Goal: Task Accomplishment & Management: Use online tool/utility

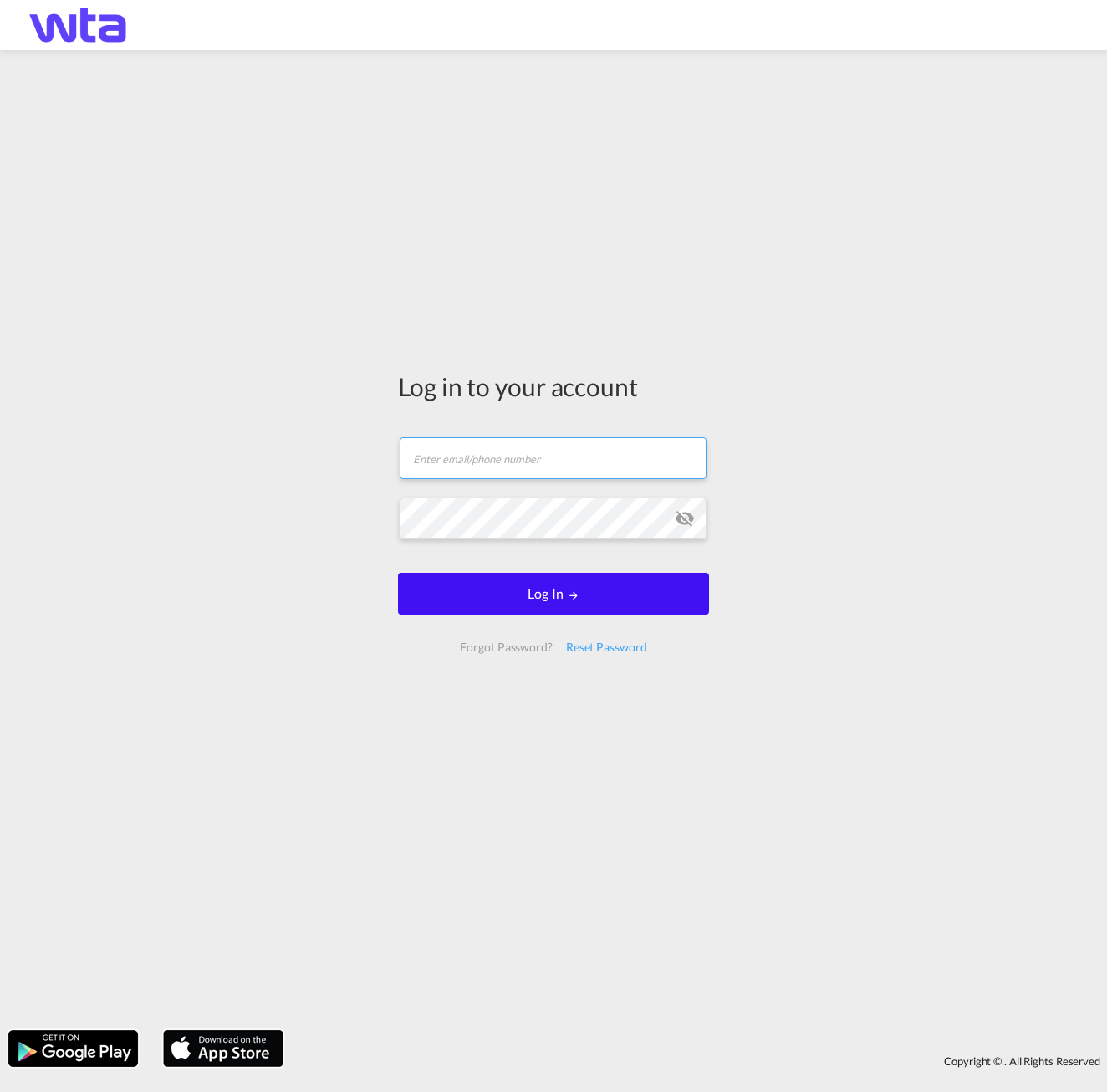
type input "[PERSON_NAME][EMAIL_ADDRESS][PERSON_NAME][DOMAIN_NAME]"
click at [474, 613] on button "Log In" at bounding box center [554, 594] width 311 height 42
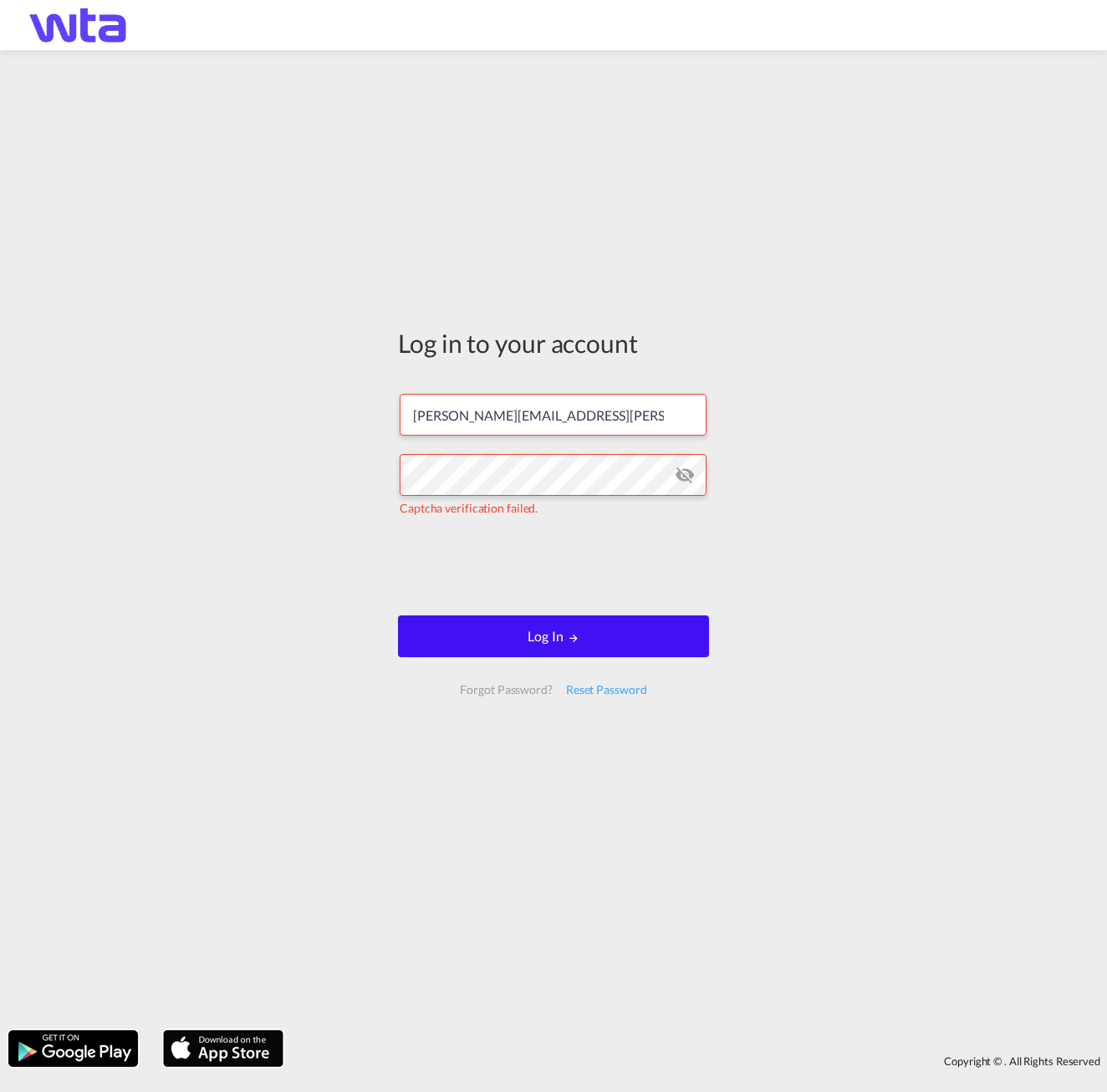
click at [487, 633] on button "Log In" at bounding box center [554, 636] width 311 height 42
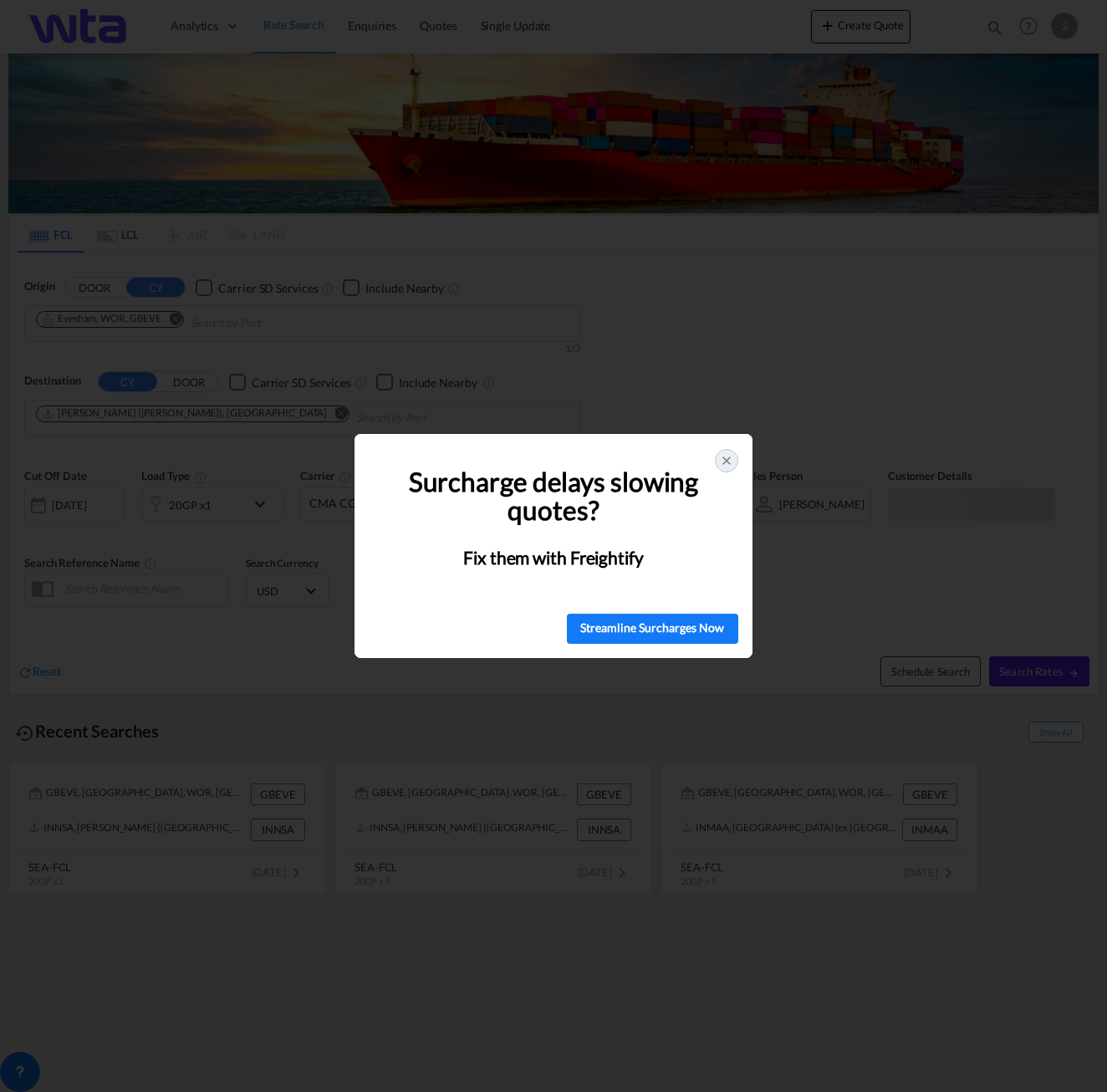
click at [727, 458] on icon at bounding box center [726, 461] width 13 height 13
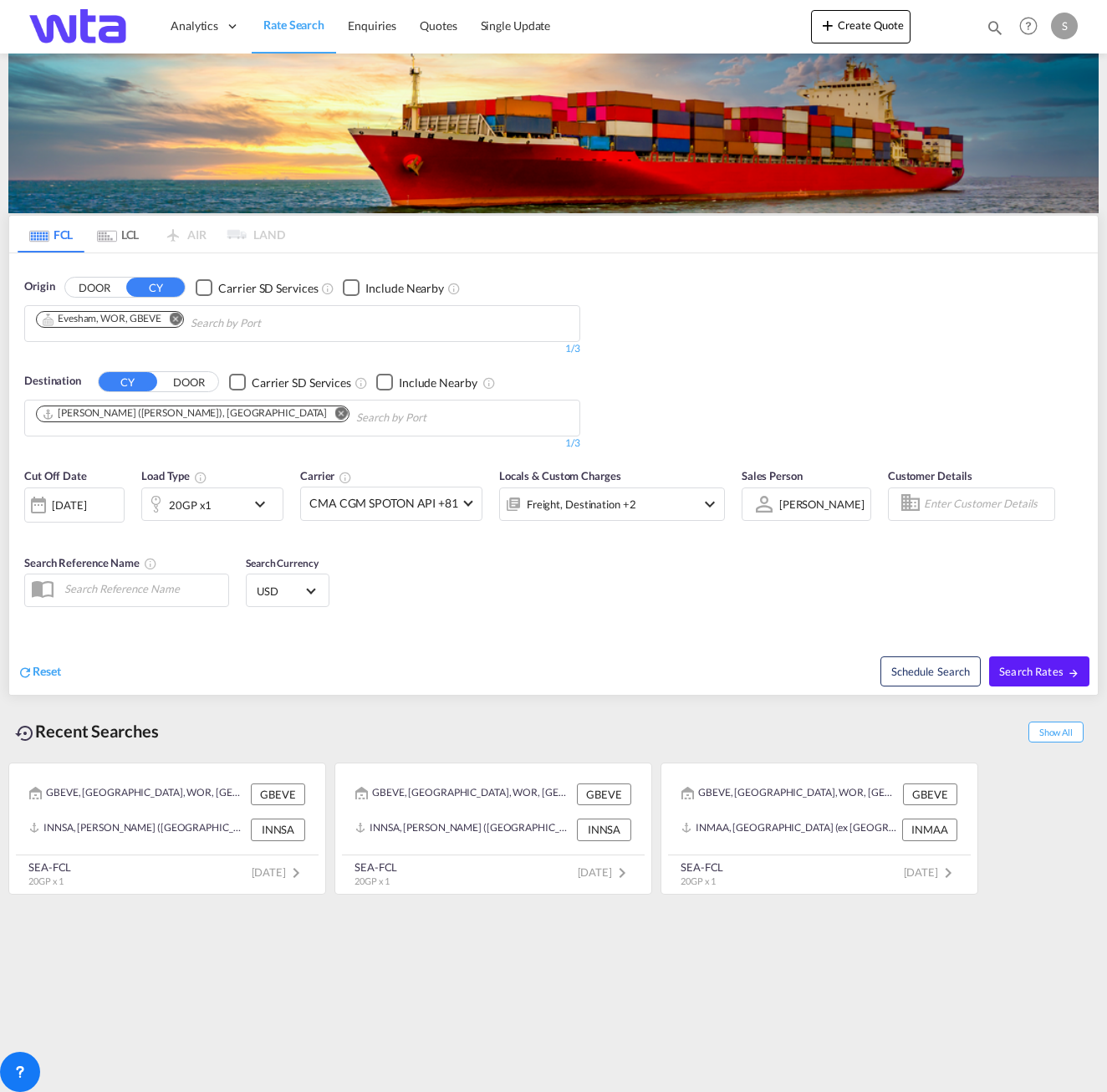
click at [335, 412] on md-icon "Remove" at bounding box center [341, 413] width 12 height 13
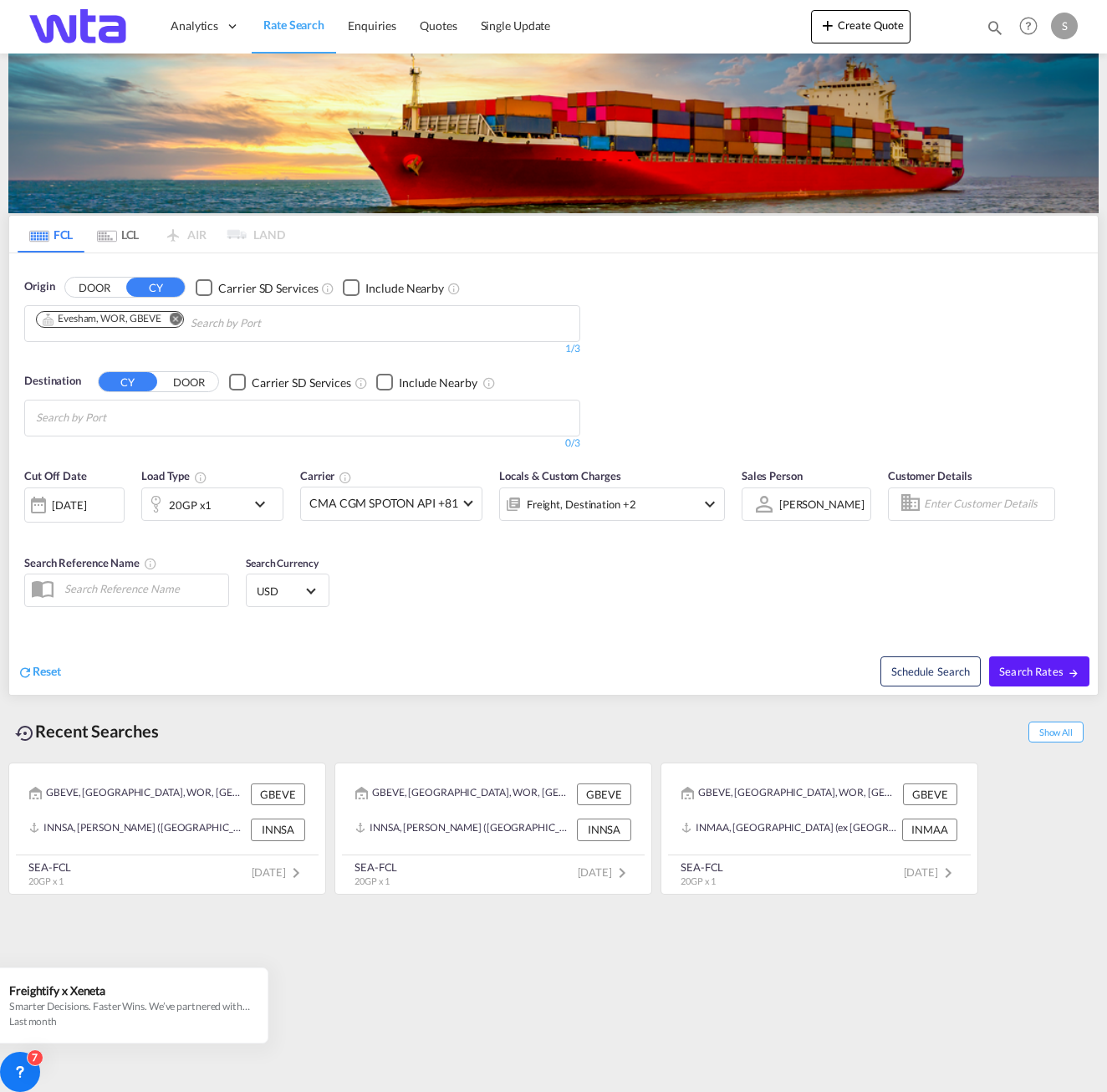
click at [179, 416] on body "Analytics Reports Dashboard Rate Search Enquiries Quotes" at bounding box center [554, 546] width 1107 height 1092
type input "tacoma"
click at [152, 462] on div "Tacoma , [GEOGRAPHIC_DATA] [GEOGRAPHIC_DATA] [GEOGRAPHIC_DATA]" at bounding box center [165, 456] width 318 height 50
click at [86, 505] on div "[DATE]" at bounding box center [69, 504] width 34 height 15
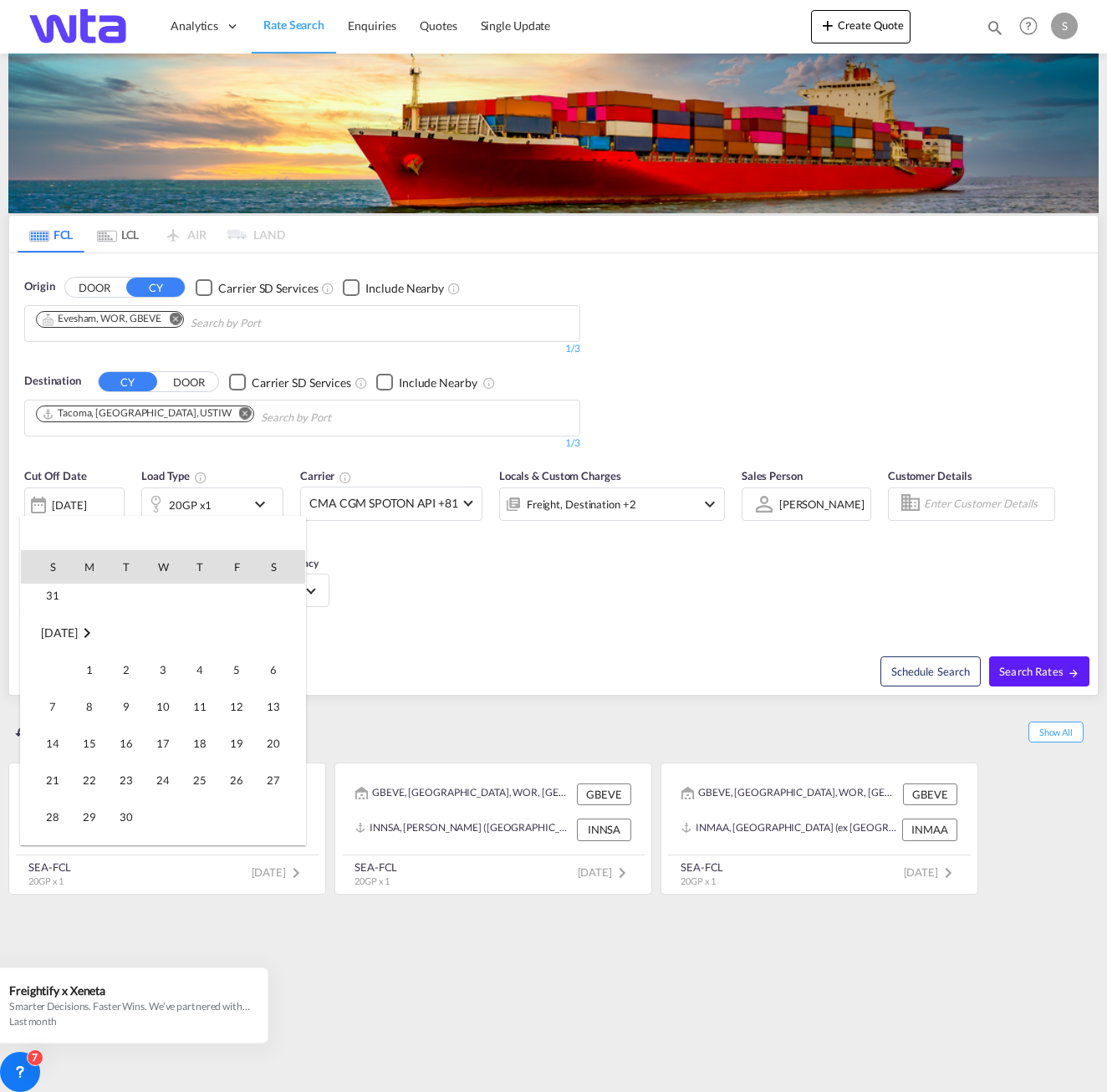
scroll to position [832, 0]
click at [119, 804] on span "23" at bounding box center [126, 804] width 33 height 33
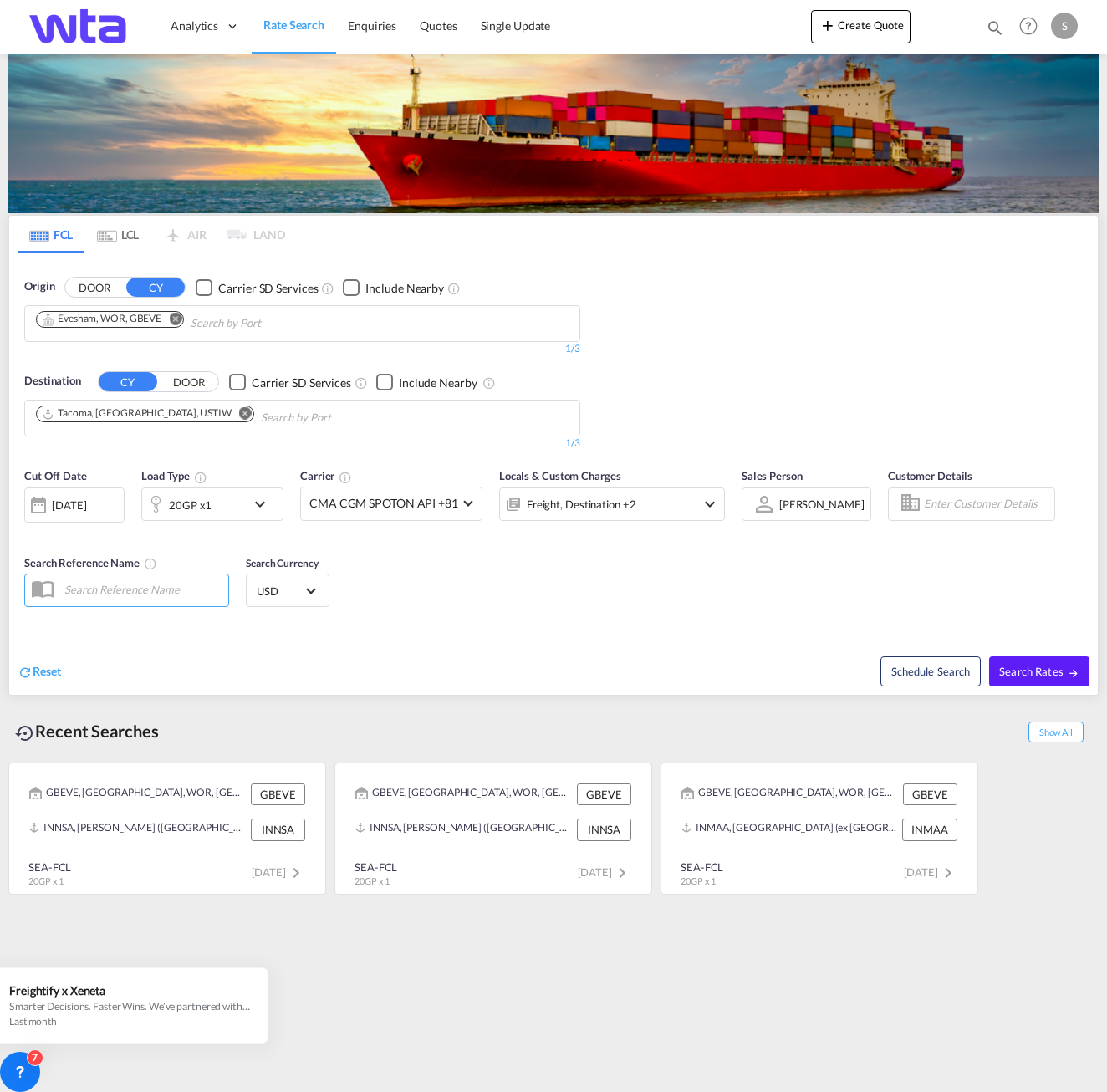
click at [229, 503] on div "20GP x1" at bounding box center [194, 504] width 104 height 33
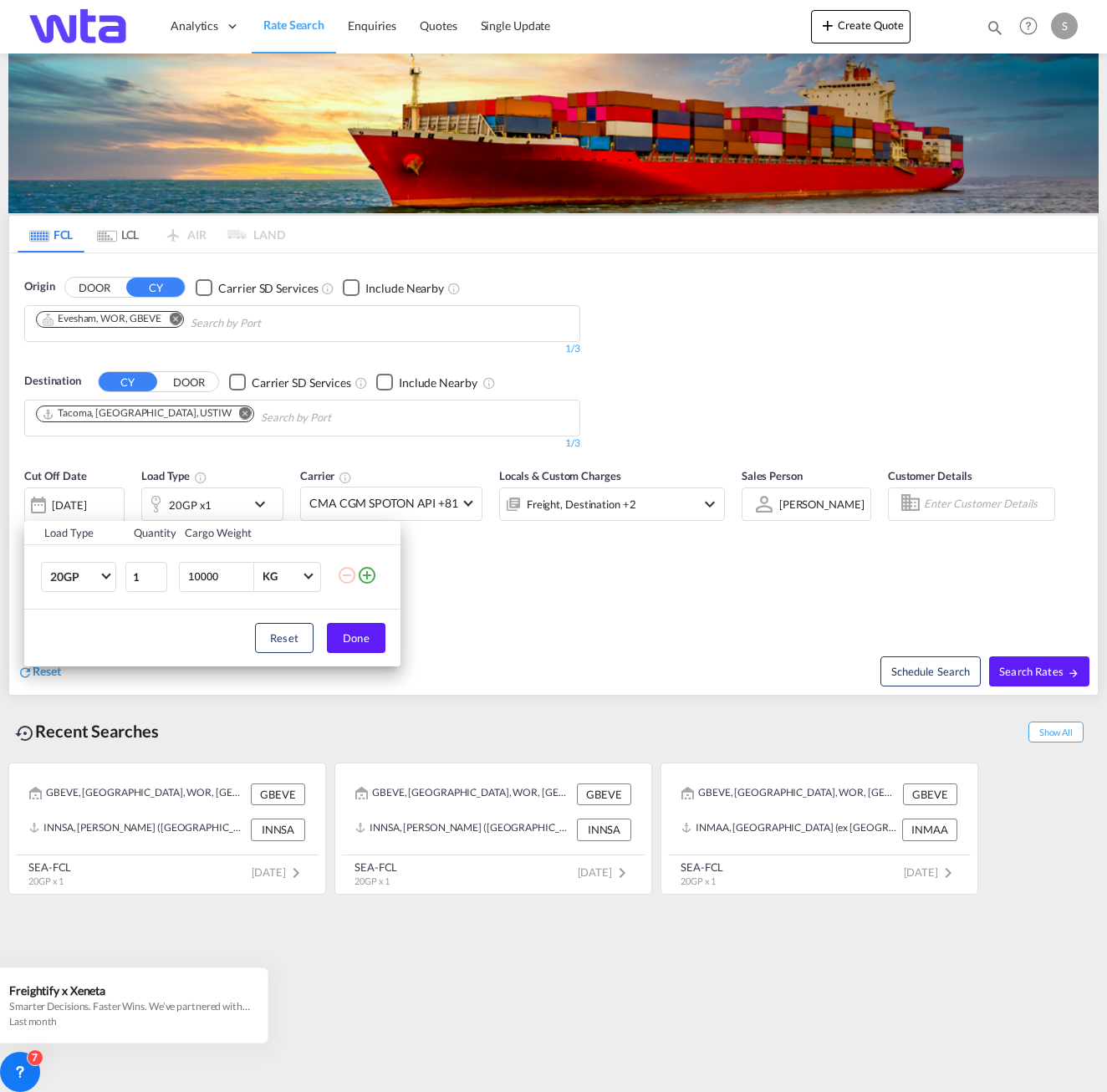
click at [257, 504] on div "Load Type Quantity Cargo Weight 20GP 20GP 40GP 40HC 45HC 20RE 40RE 40HR 20OT 40…" at bounding box center [554, 546] width 1107 height 1092
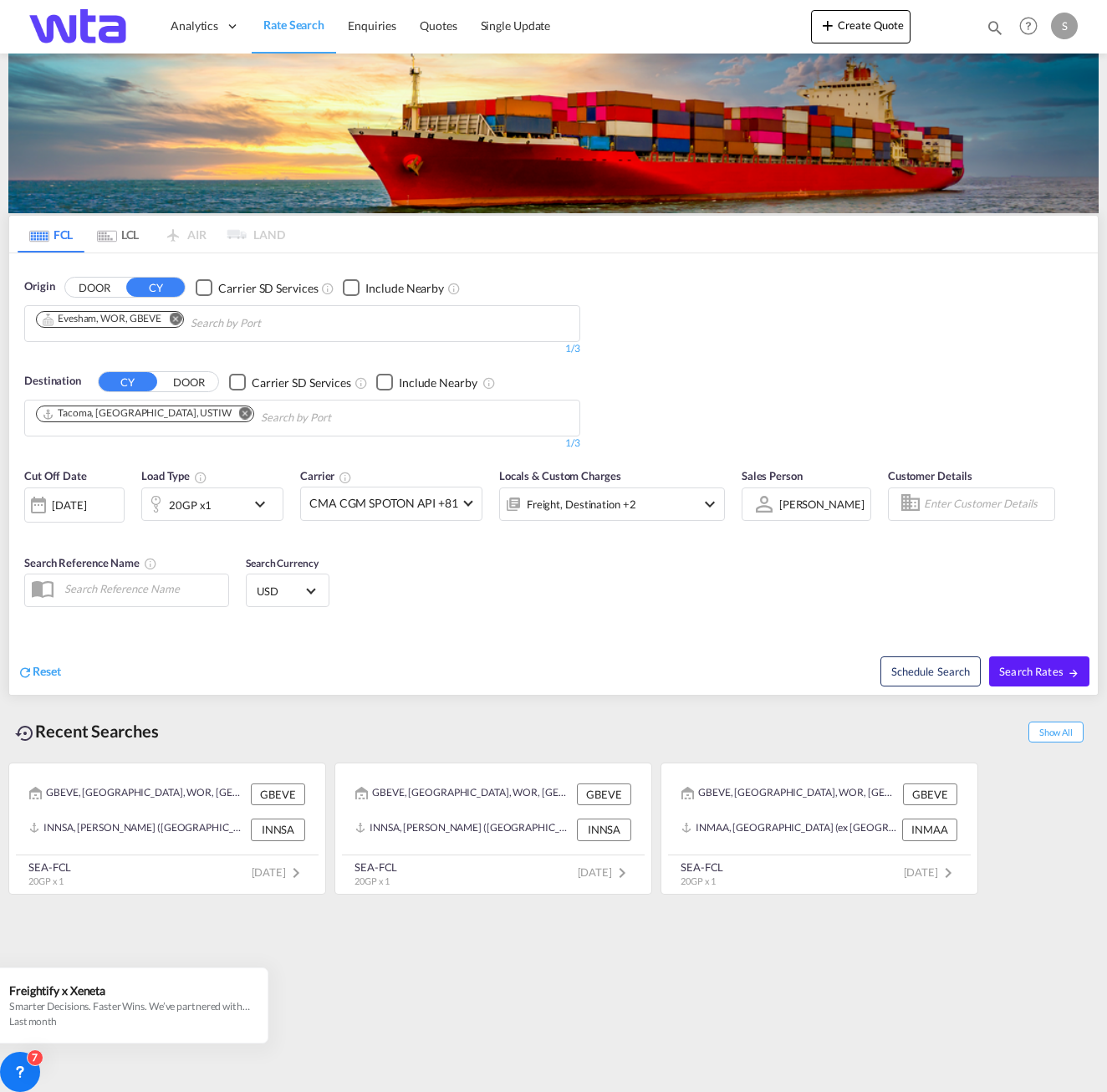
click at [260, 509] on md-icon "icon-chevron-down" at bounding box center [264, 504] width 29 height 20
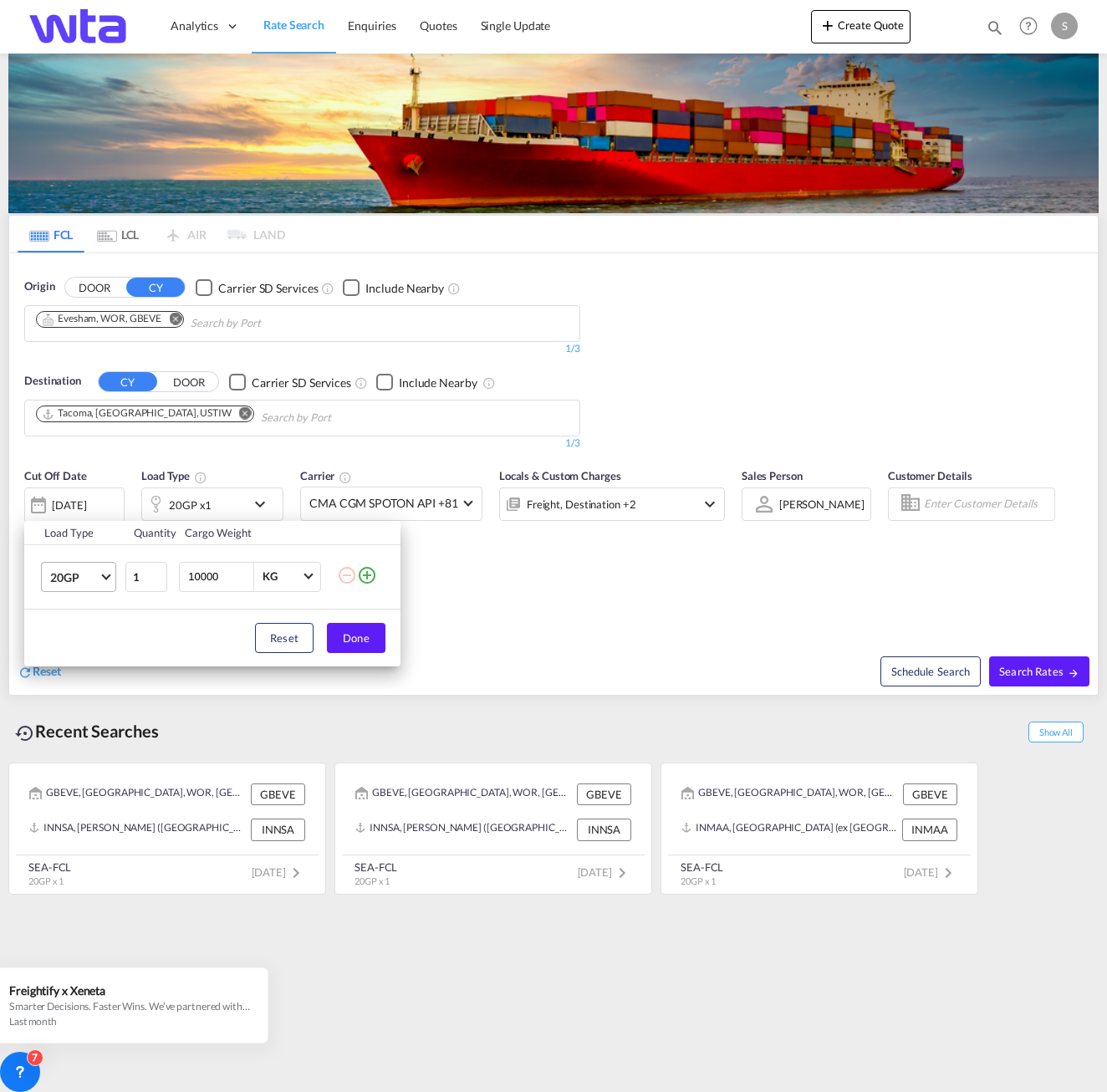
click at [105, 576] on span "Choose: \a20GP" at bounding box center [105, 575] width 9 height 9
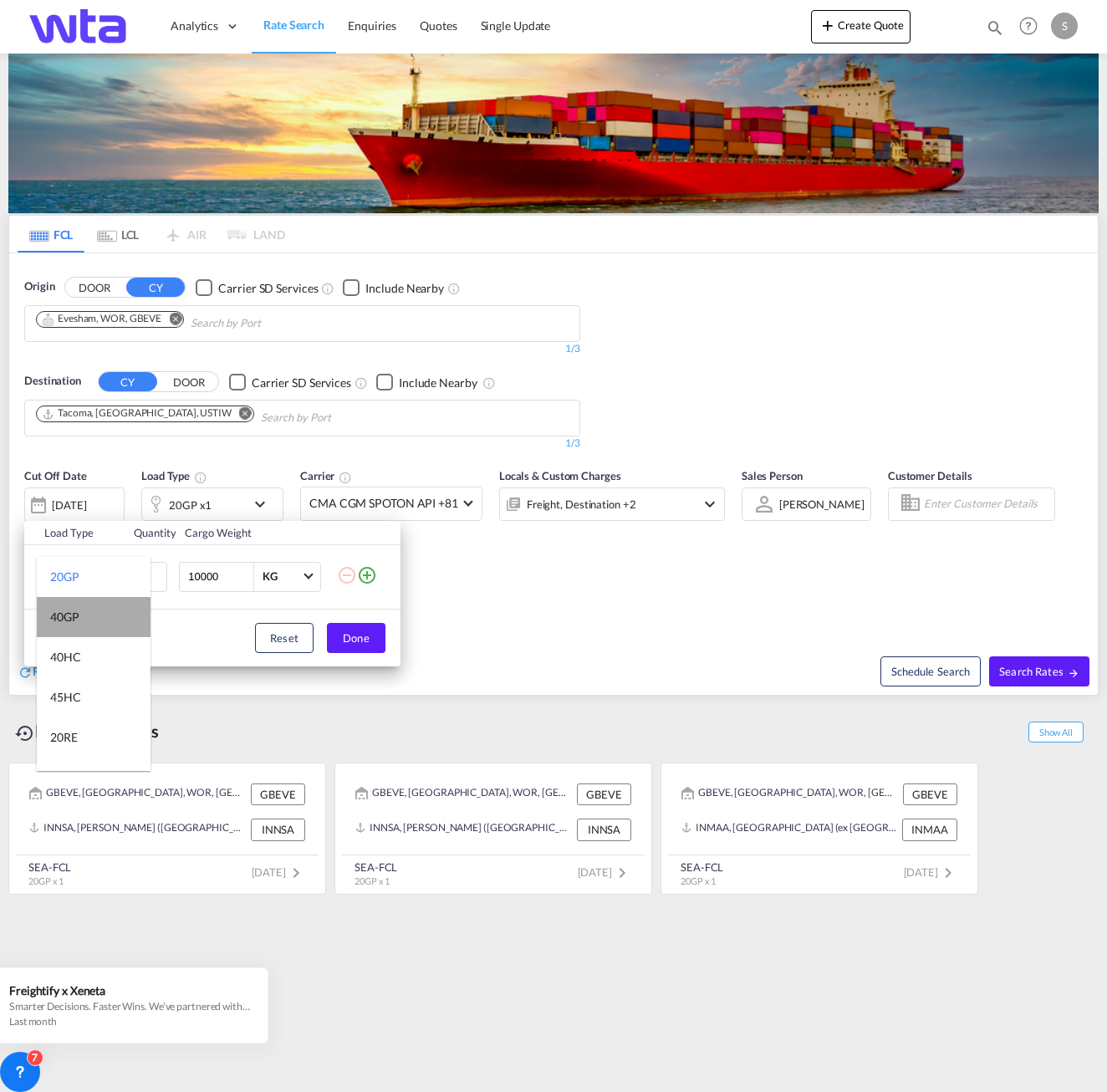
click at [101, 613] on md-option "40GP" at bounding box center [93, 617] width 113 height 40
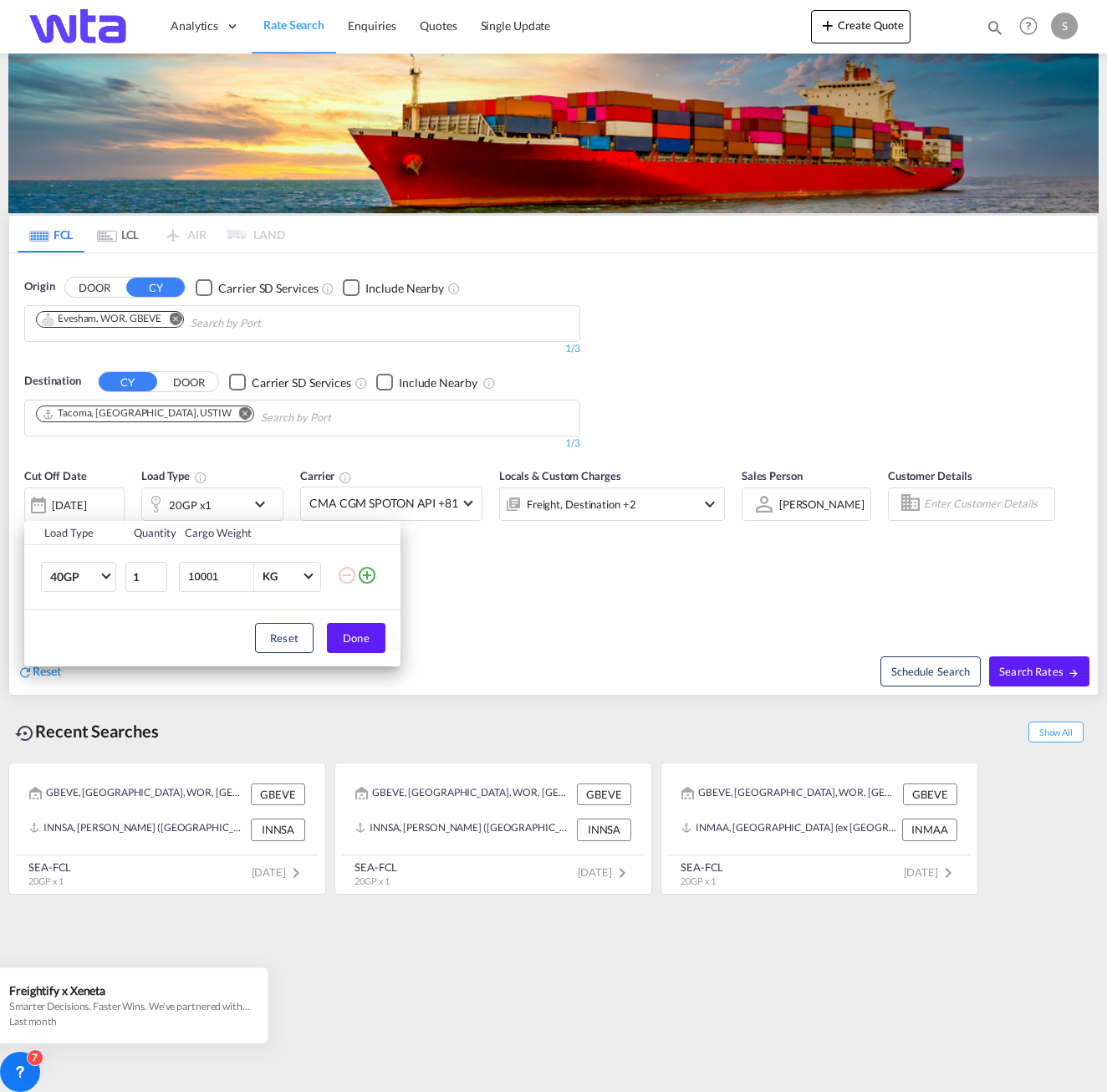
click at [246, 572] on input "10001" at bounding box center [220, 577] width 67 height 29
click at [241, 579] on input "10000" at bounding box center [220, 577] width 67 height 29
drag, startPoint x: 222, startPoint y: 578, endPoint x: 146, endPoint y: 571, distance: 76.3
click at [158, 575] on tr "40GP 1 10000 KG KG" at bounding box center [212, 577] width 376 height 64
type input "1"
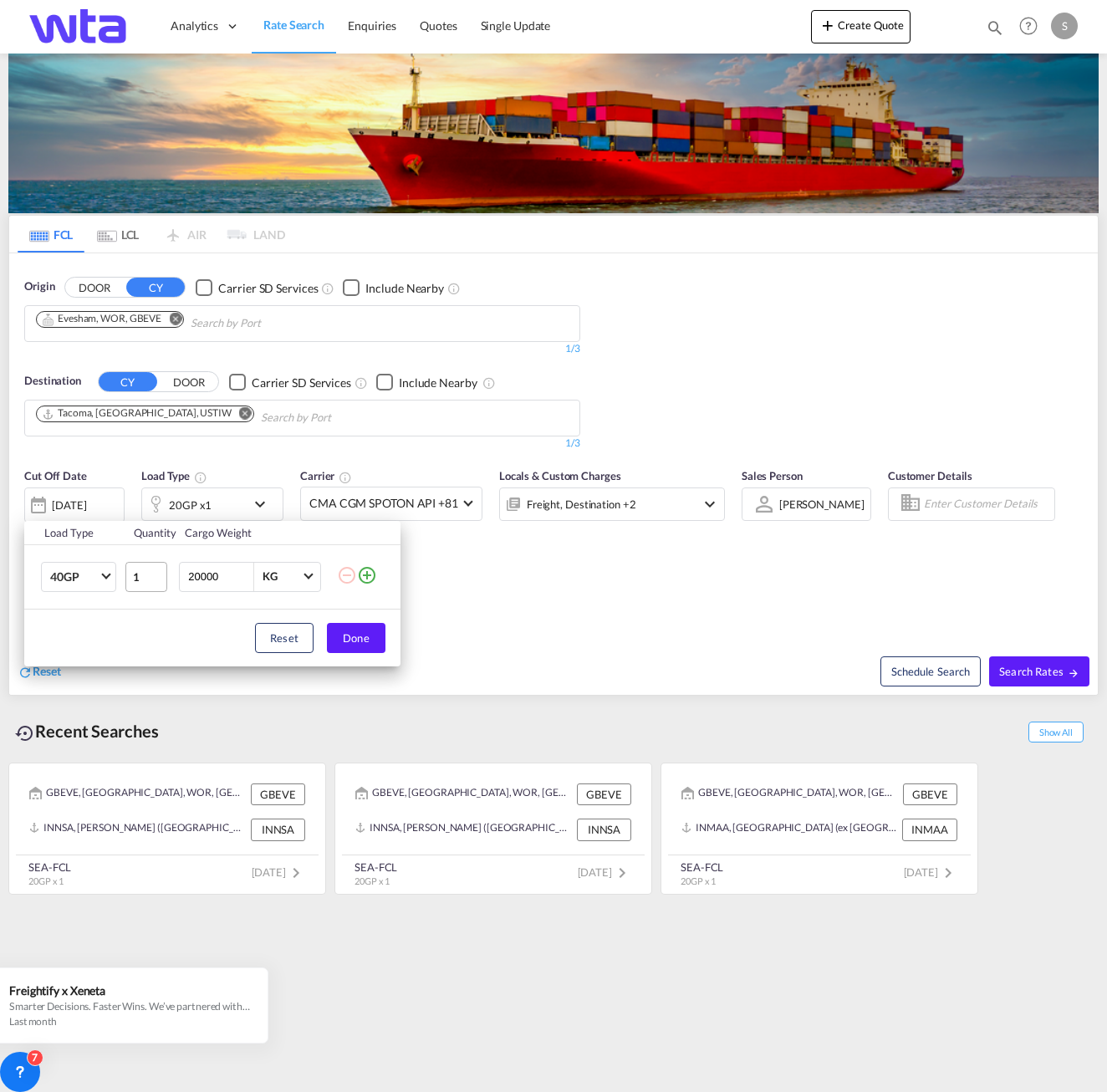
type input "20000"
click at [360, 625] on button "Done" at bounding box center [356, 638] width 59 height 30
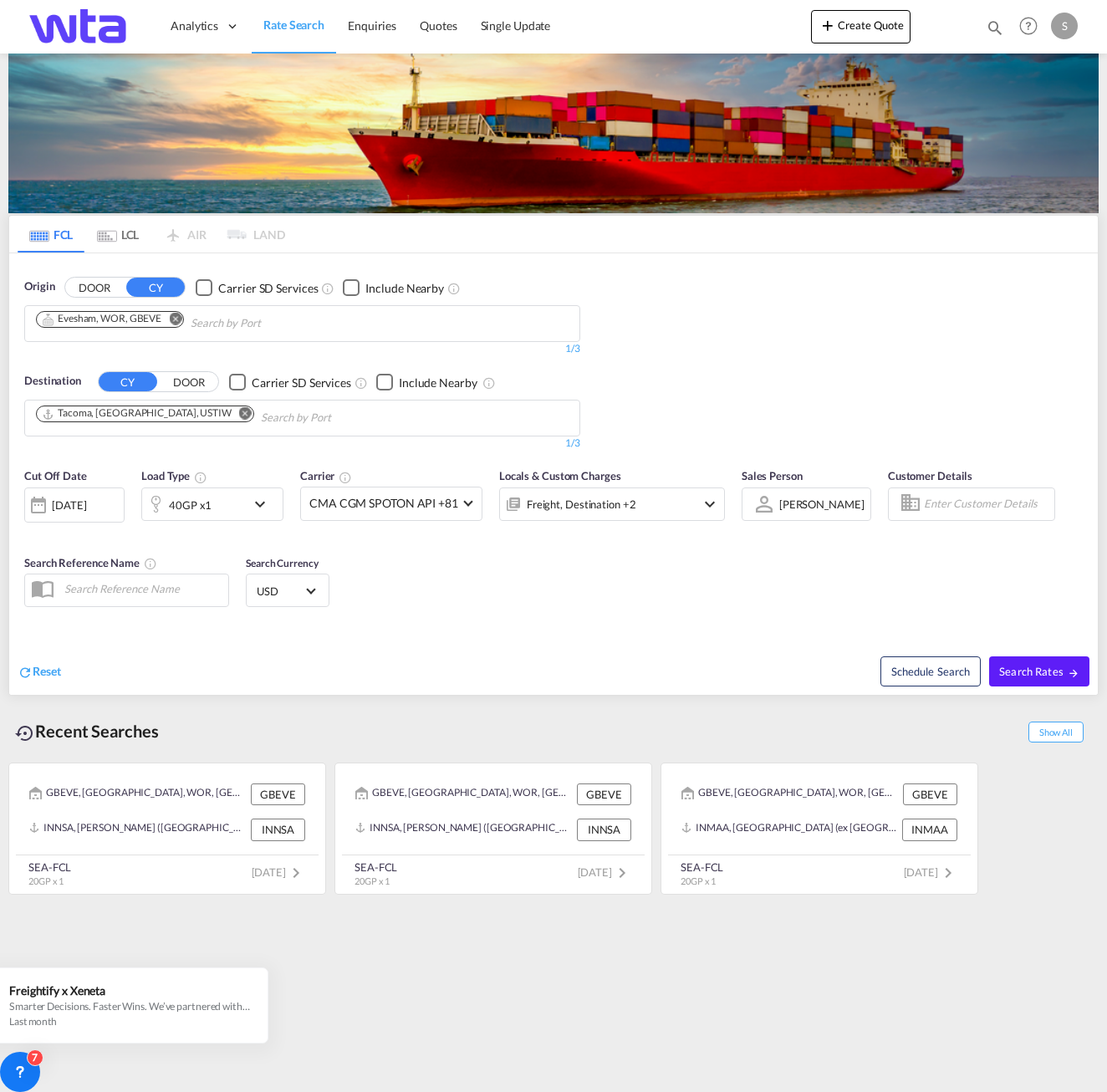
click at [187, 381] on button "DOOR" at bounding box center [189, 383] width 59 height 20
click at [138, 383] on button "CY" at bounding box center [129, 383] width 59 height 20
click at [99, 417] on body "Analytics Reports Dashboard Rate Search Enquiries Quotes" at bounding box center [554, 546] width 1107 height 1092
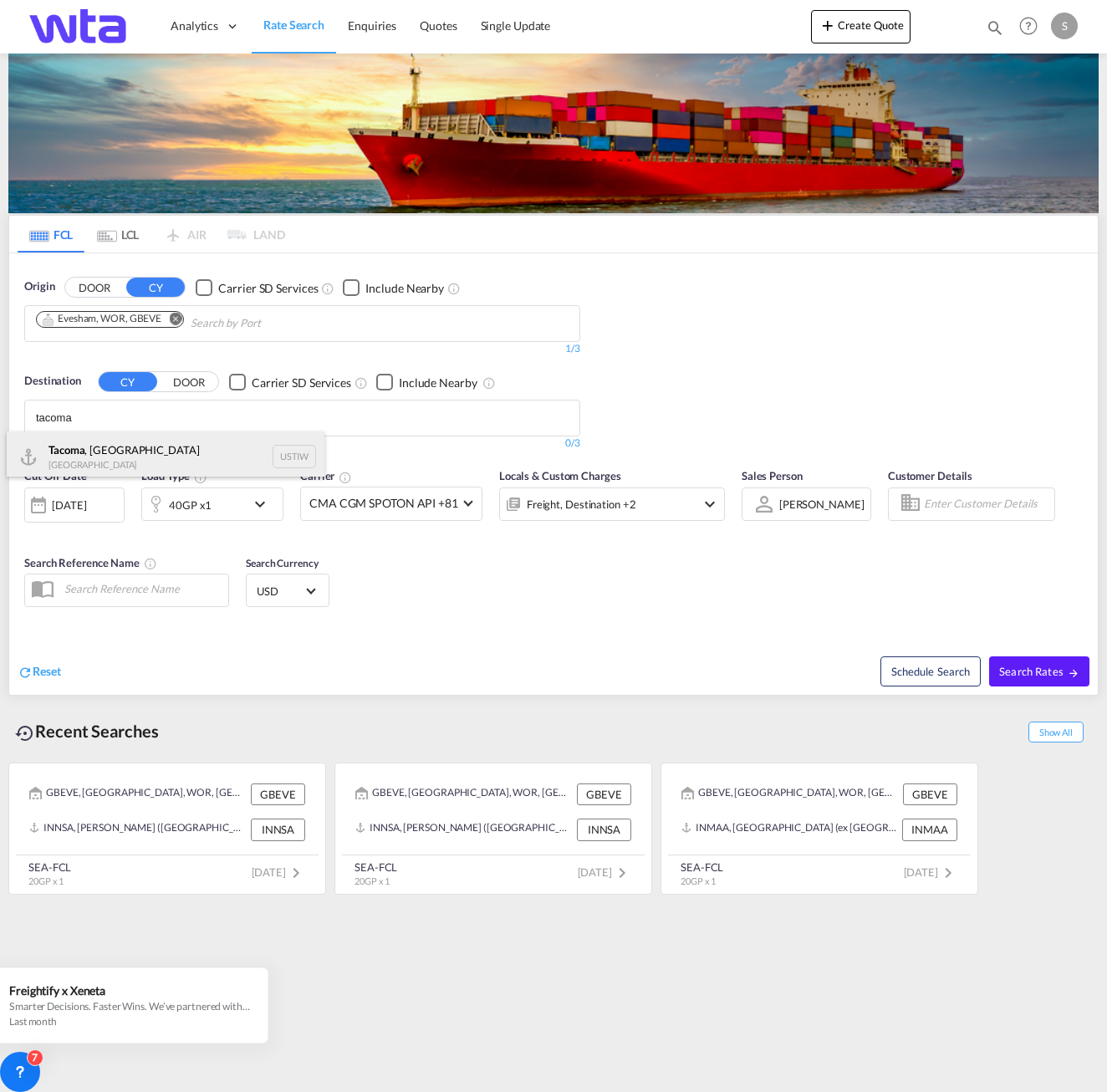
type input "tacoma"
click at [94, 441] on div "Tacoma , [GEOGRAPHIC_DATA] [GEOGRAPHIC_DATA] [GEOGRAPHIC_DATA]" at bounding box center [165, 456] width 318 height 50
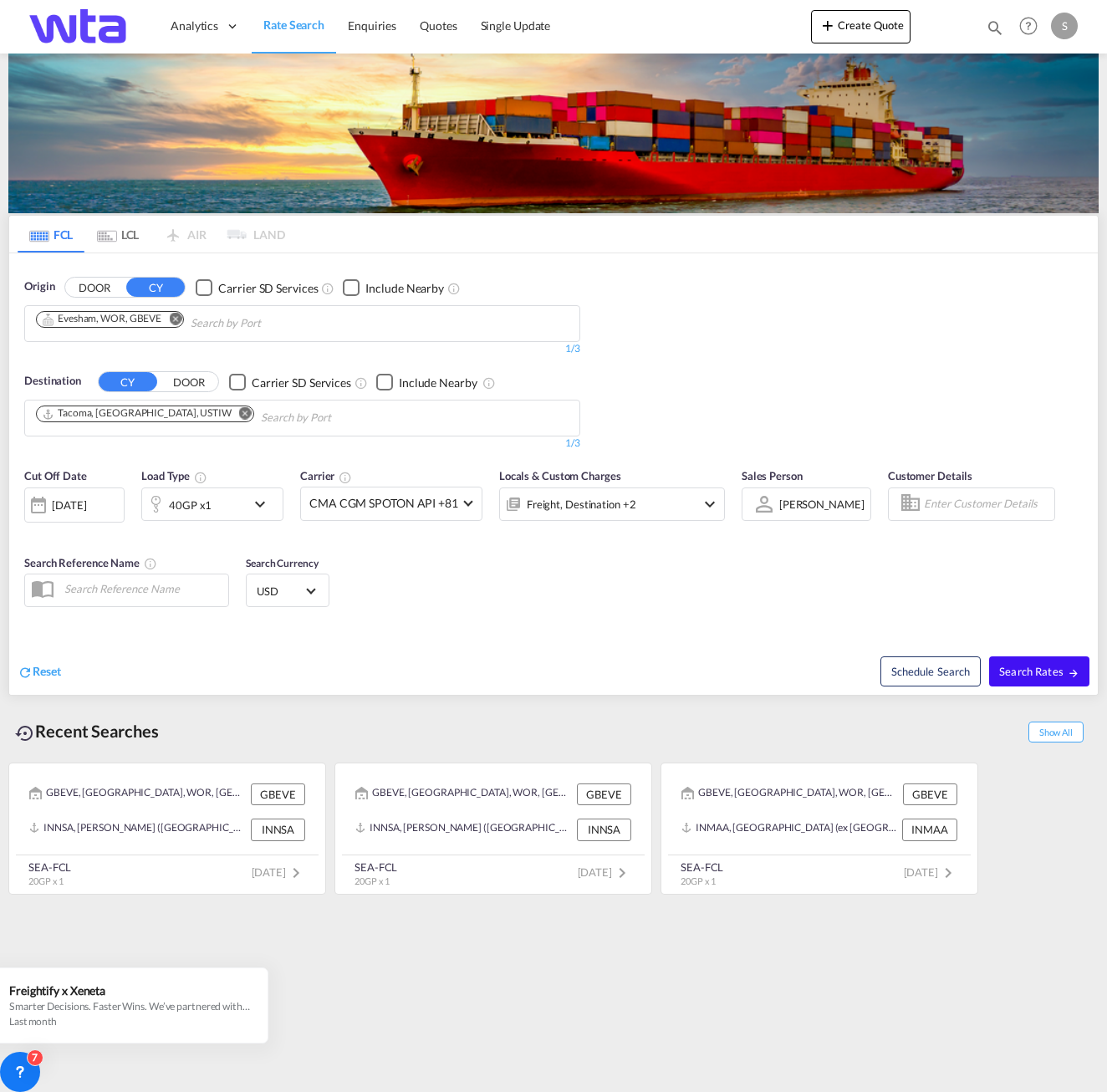
click at [1020, 675] on span "Search Rates" at bounding box center [1039, 671] width 80 height 13
type input "GBEVE to USTIW / [DATE]"
